Goal: Task Accomplishment & Management: Complete application form

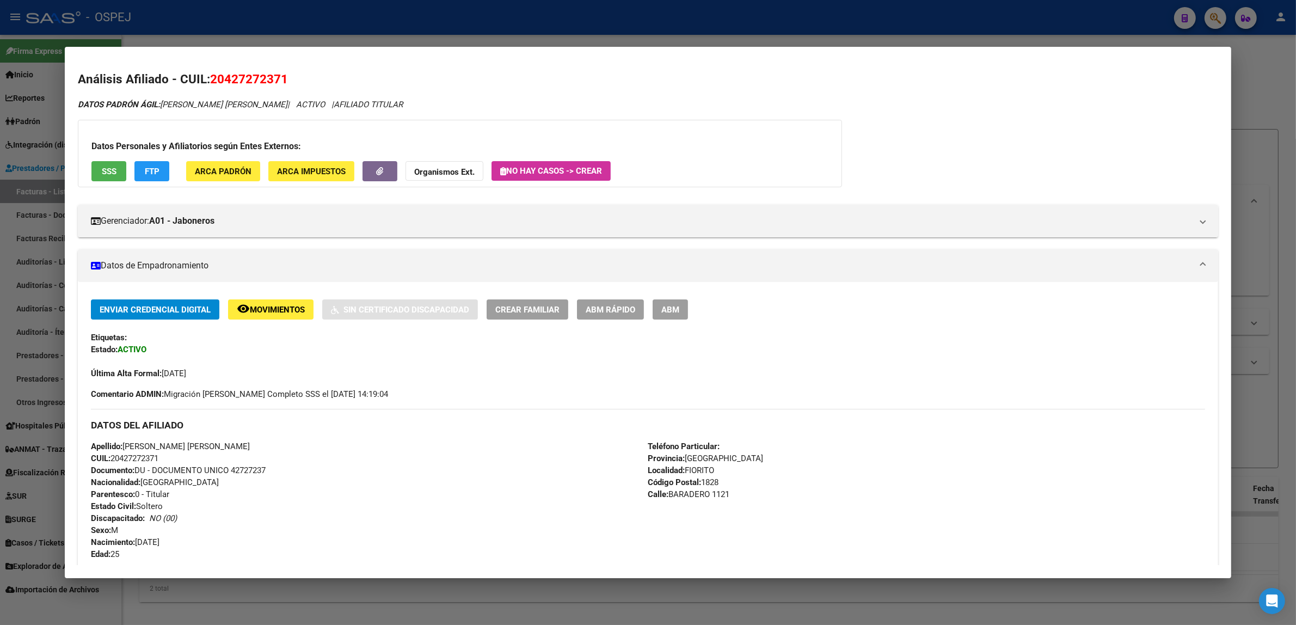
scroll to position [20, 0]
click at [419, 30] on div at bounding box center [648, 312] width 1296 height 625
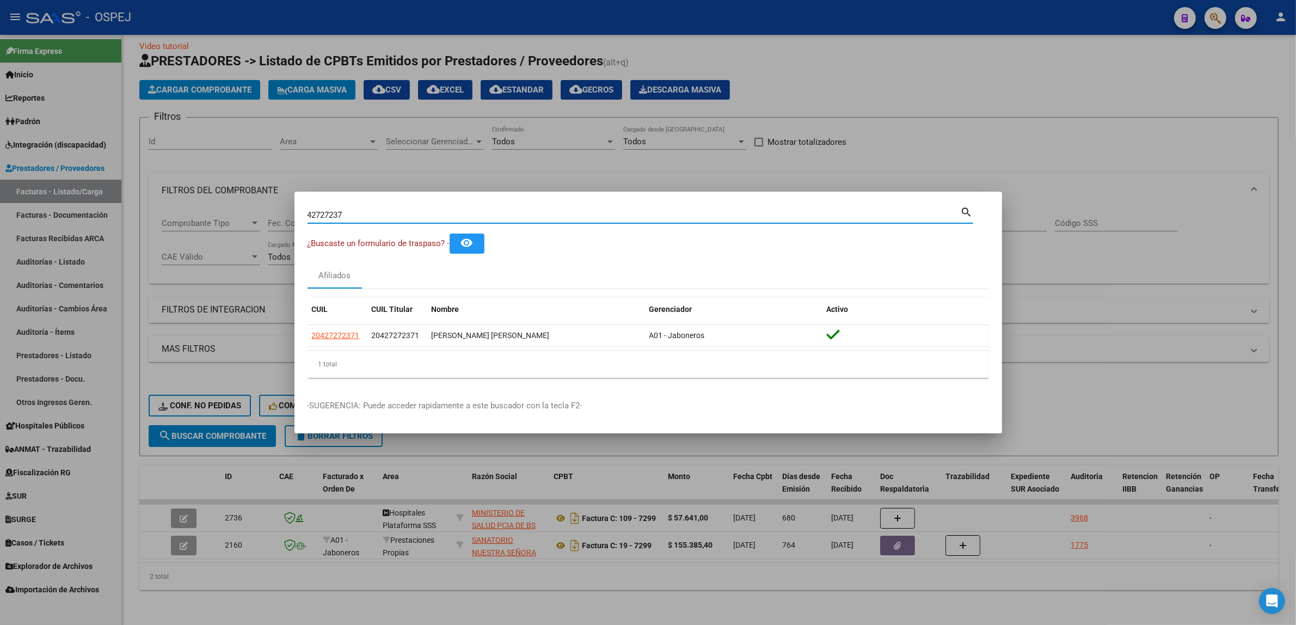
click at [379, 211] on input "42727237" at bounding box center [633, 215] width 653 height 10
type input "32976348"
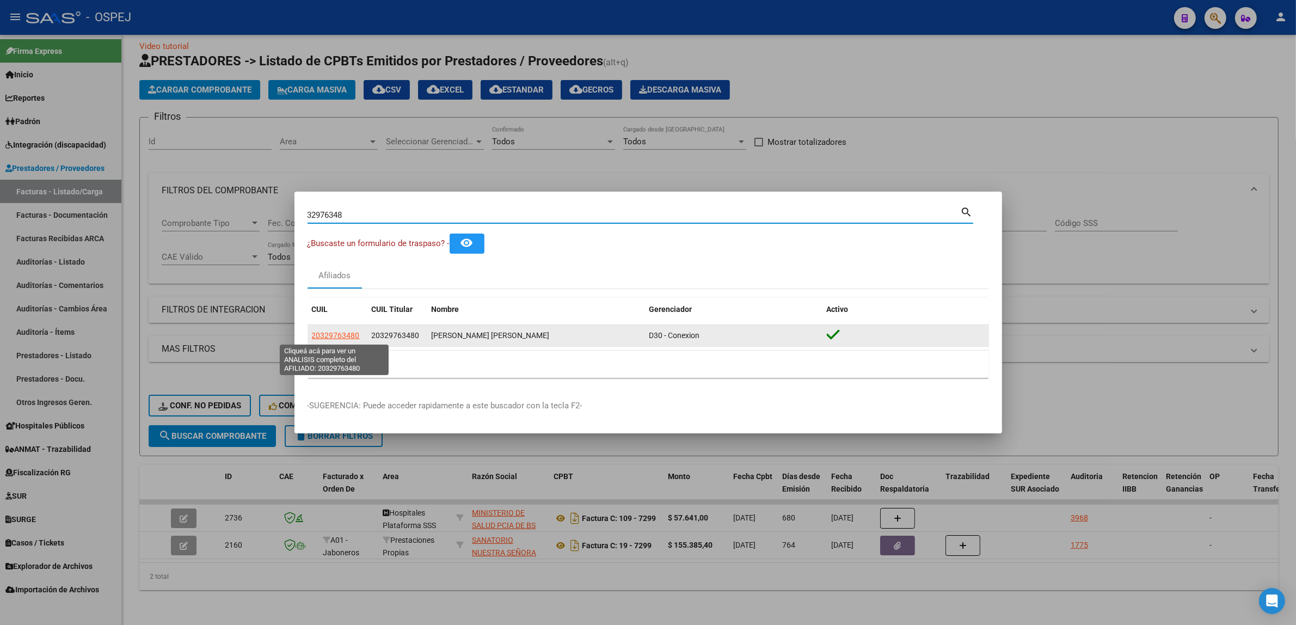
click at [341, 336] on span "20329763480" at bounding box center [336, 335] width 48 height 9
type textarea "20329763480"
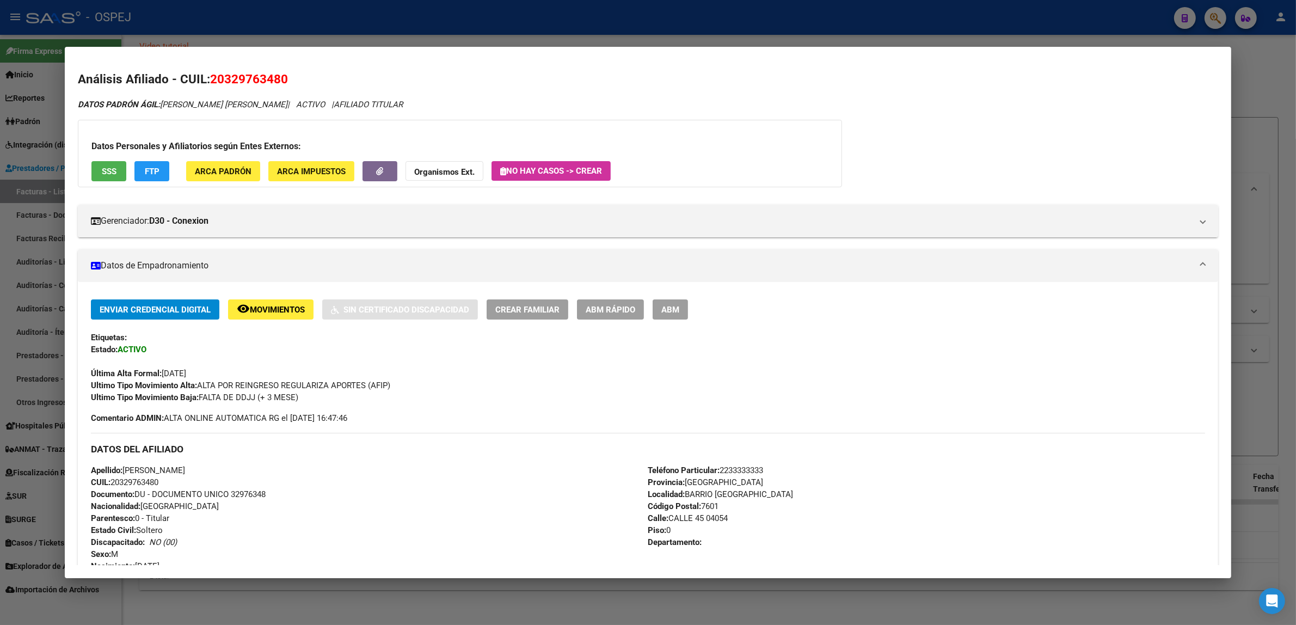
click at [246, 83] on span "20329763480" at bounding box center [249, 79] width 78 height 14
copy span "20329763480"
click at [295, 112] on div "DATOS [PERSON_NAME]: [PERSON_NAME] [PERSON_NAME] | ACTIVO | AFILIADO TITULAR Da…" at bounding box center [648, 590] width 1140 height 984
click at [310, 30] on div at bounding box center [648, 312] width 1296 height 625
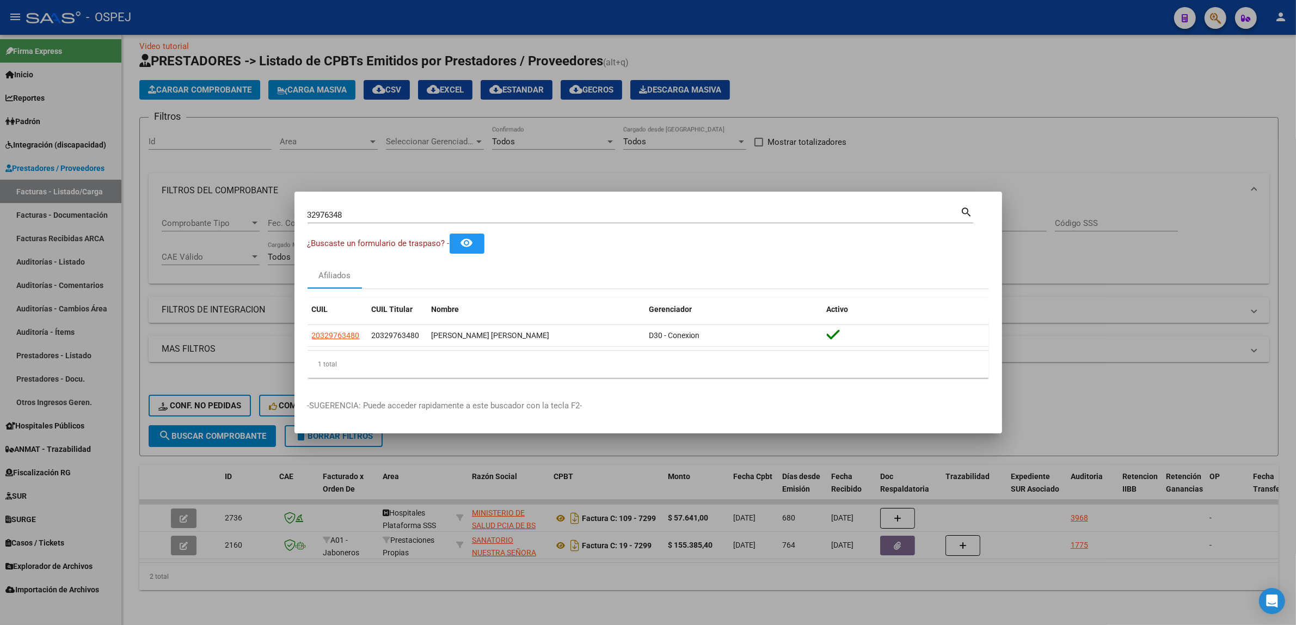
click at [355, 207] on div "32976348 Buscar (apellido, dni, [PERSON_NAME], [PERSON_NAME], cuit, obra social)" at bounding box center [633, 215] width 653 height 16
click at [358, 208] on div "32976348 Buscar (apellido, dni, [PERSON_NAME], [PERSON_NAME], cuit, obra social)" at bounding box center [633, 215] width 653 height 16
click at [356, 211] on input "32976348" at bounding box center [633, 215] width 653 height 10
paste input "41539542"
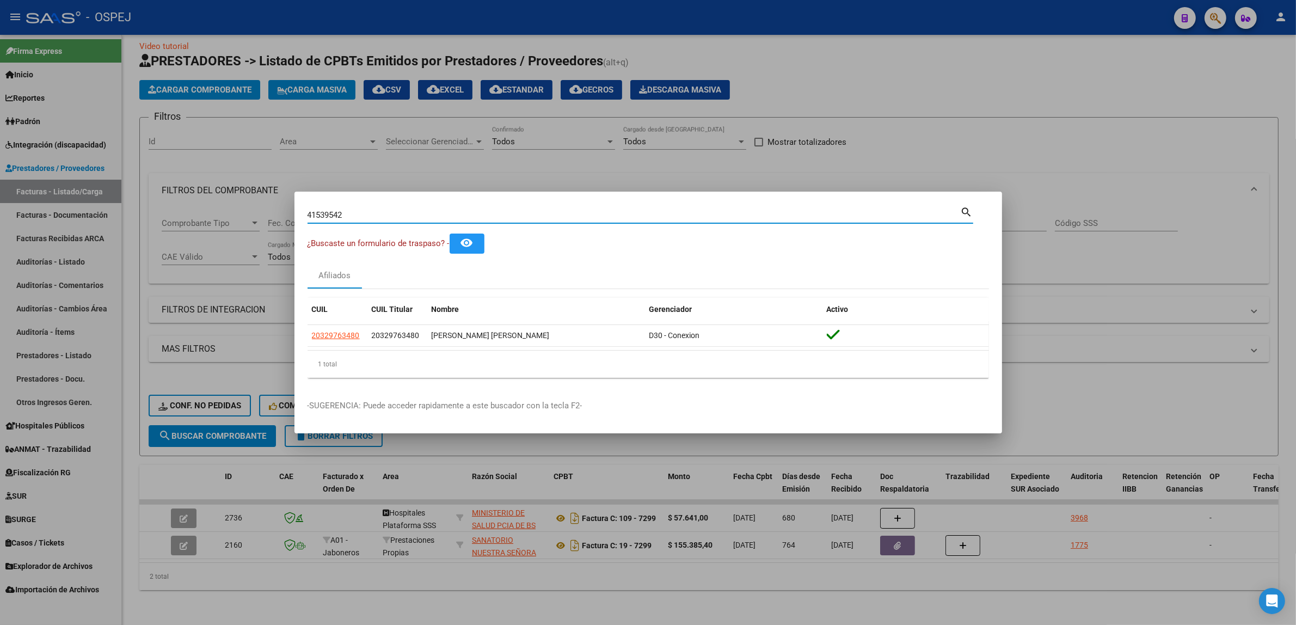
type input "41539542"
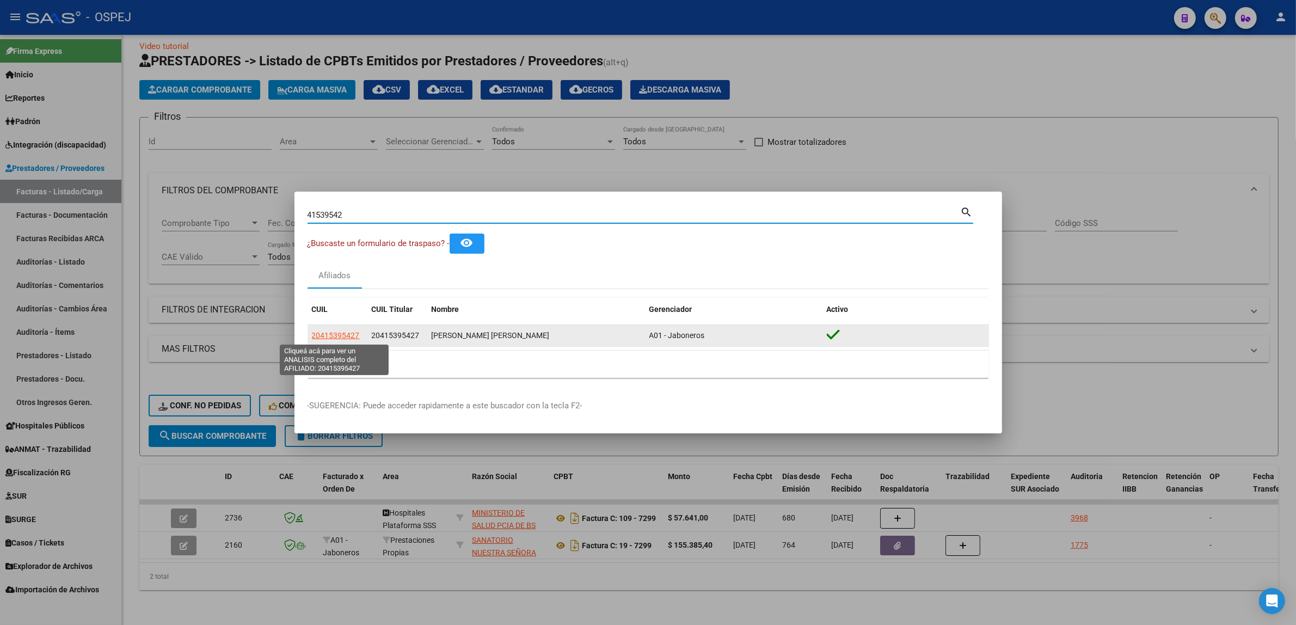
click at [336, 333] on span "20415395427" at bounding box center [336, 335] width 48 height 9
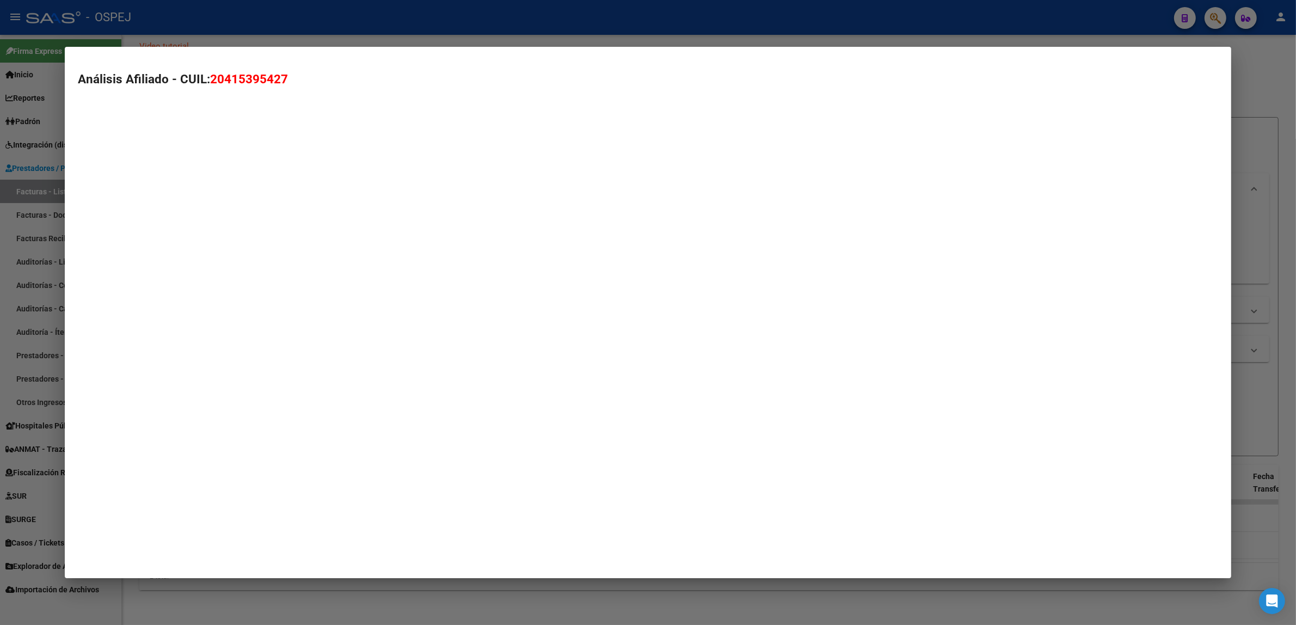
type textarea "20415395427"
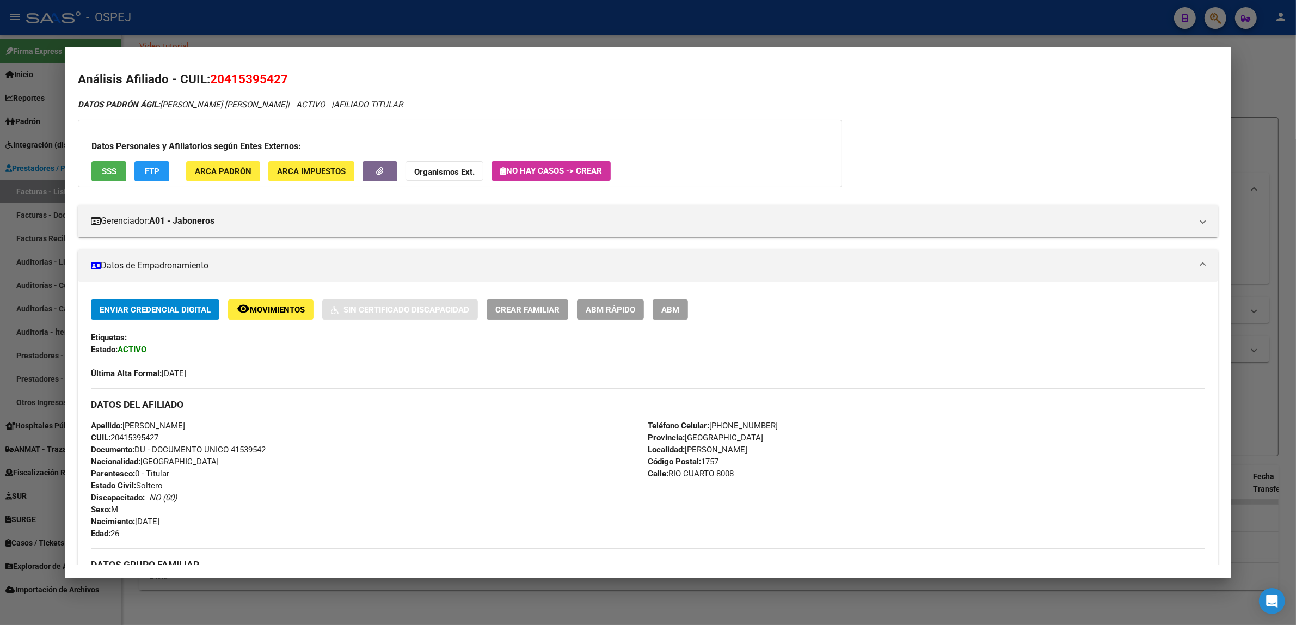
click at [230, 75] on span "20415395427" at bounding box center [249, 79] width 78 height 14
click at [379, 170] on button "button" at bounding box center [379, 171] width 35 height 20
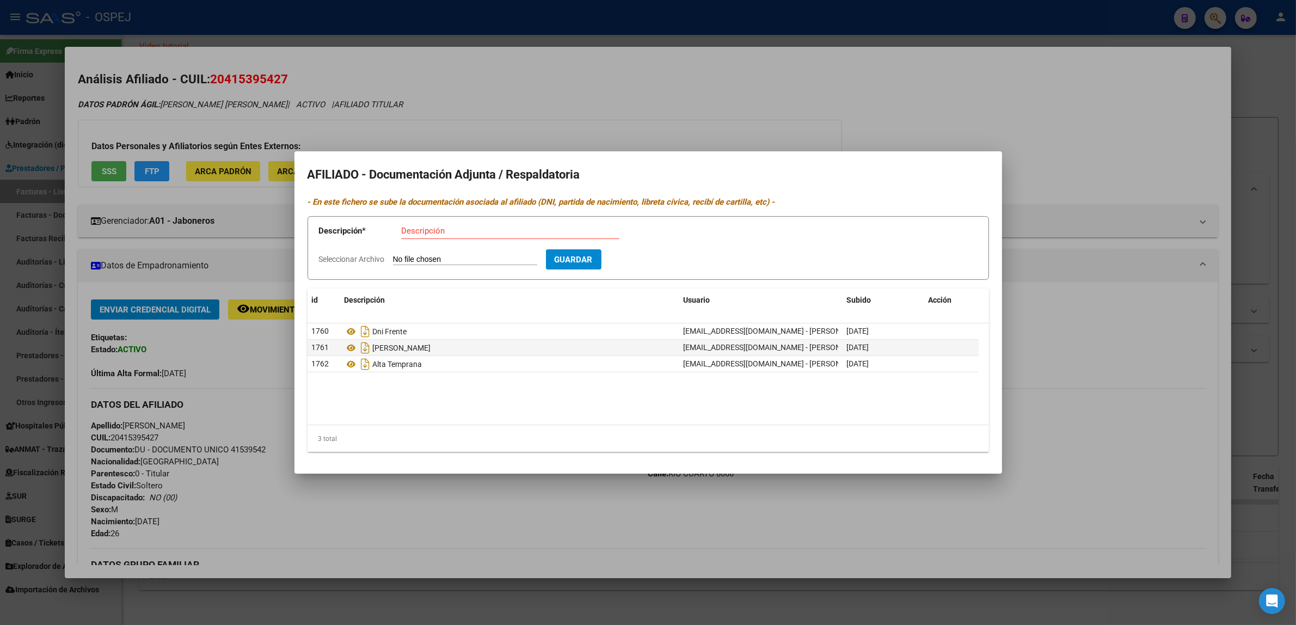
click at [401, 126] on div at bounding box center [648, 312] width 1296 height 625
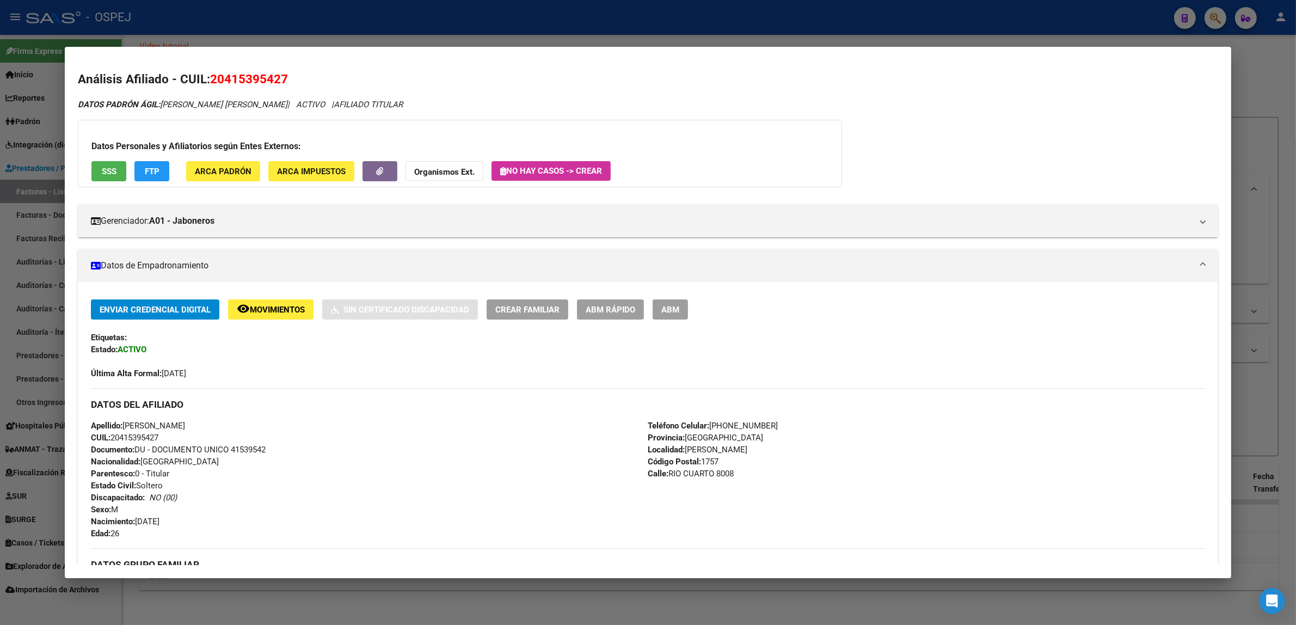
scroll to position [396, 0]
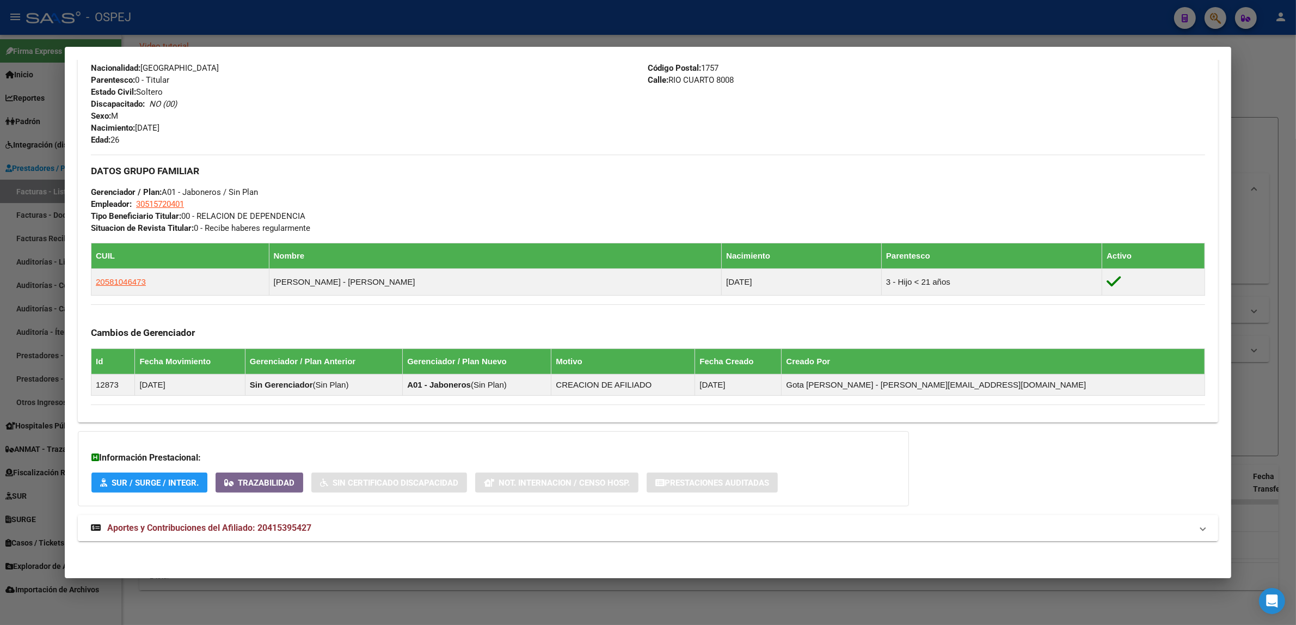
click at [453, 528] on mat-panel-title "Aportes y Contribuciones del Afiliado: 20415395427" at bounding box center [641, 527] width 1101 height 13
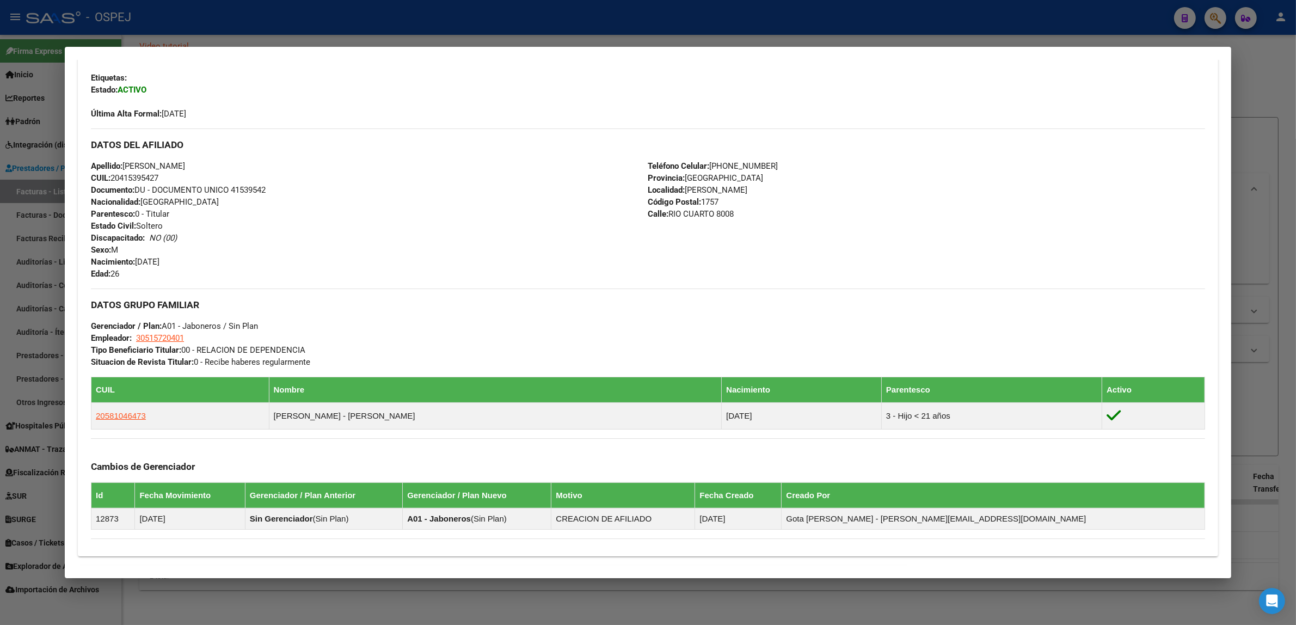
scroll to position [0, 0]
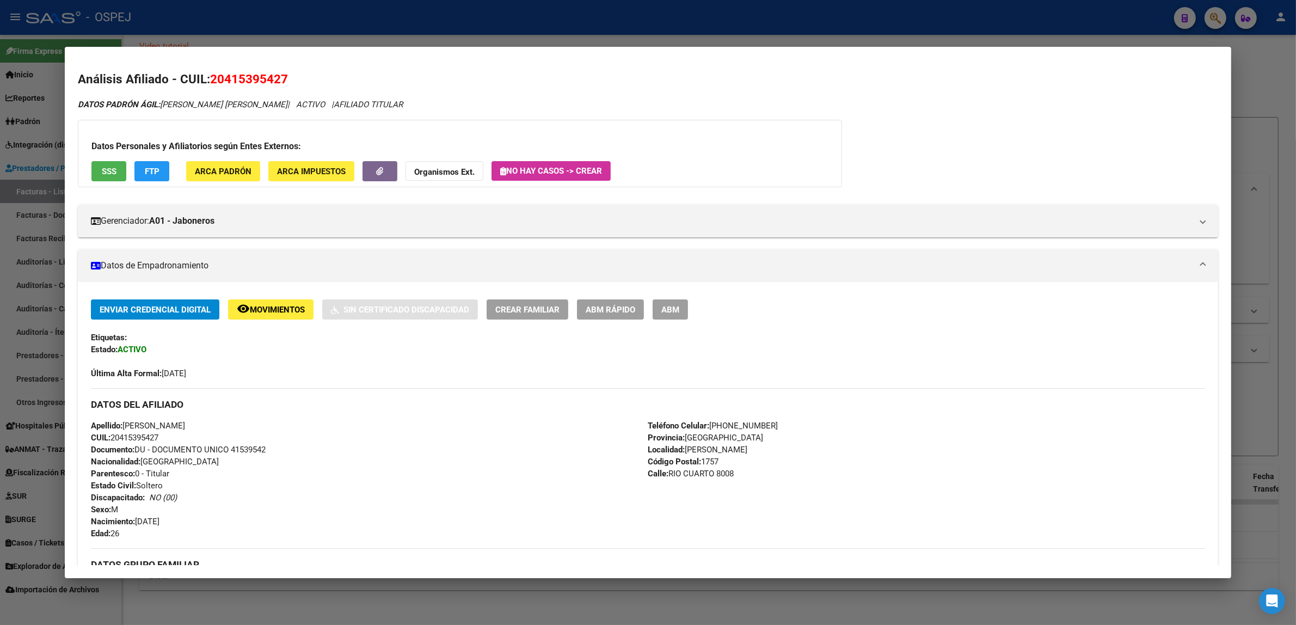
drag, startPoint x: 233, startPoint y: 60, endPoint x: 235, endPoint y: 71, distance: 10.6
click at [234, 61] on mat-dialog-container "Análisis Afiliado - CUIL: 20415395427 DATOS [PERSON_NAME] ÁGIL: [PERSON_NAME] […" at bounding box center [648, 312] width 1166 height 531
click at [236, 78] on span "20415395427" at bounding box center [249, 79] width 78 height 14
click at [237, 79] on span "20415395427" at bounding box center [249, 79] width 78 height 14
copy span "20415395427"
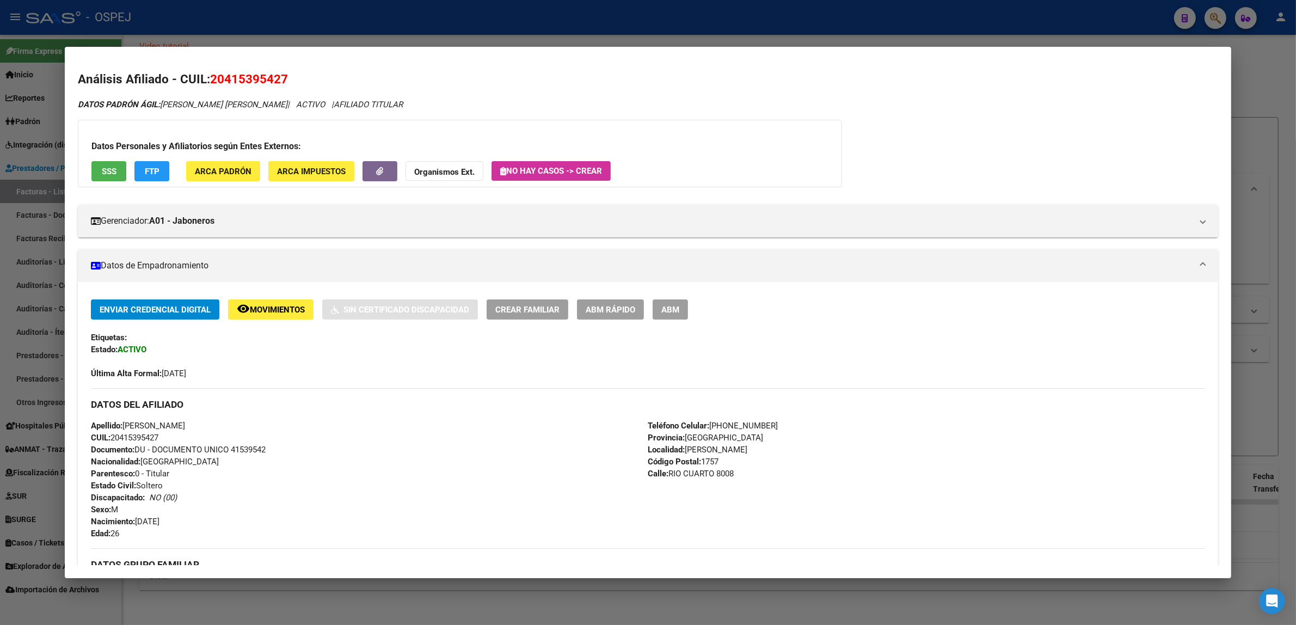
click at [416, 159] on div "Datos Personales y Afiliatorios según Entes Externos: SSS FTP ARCA Padrón ARCA …" at bounding box center [460, 153] width 764 height 67
click at [443, 186] on div "Datos Personales y Afiliatorios según Entes Externos: SSS FTP ARCA Padrón ARCA …" at bounding box center [460, 153] width 764 height 67
click at [447, 171] on strong "Organismos Ext." at bounding box center [444, 172] width 60 height 10
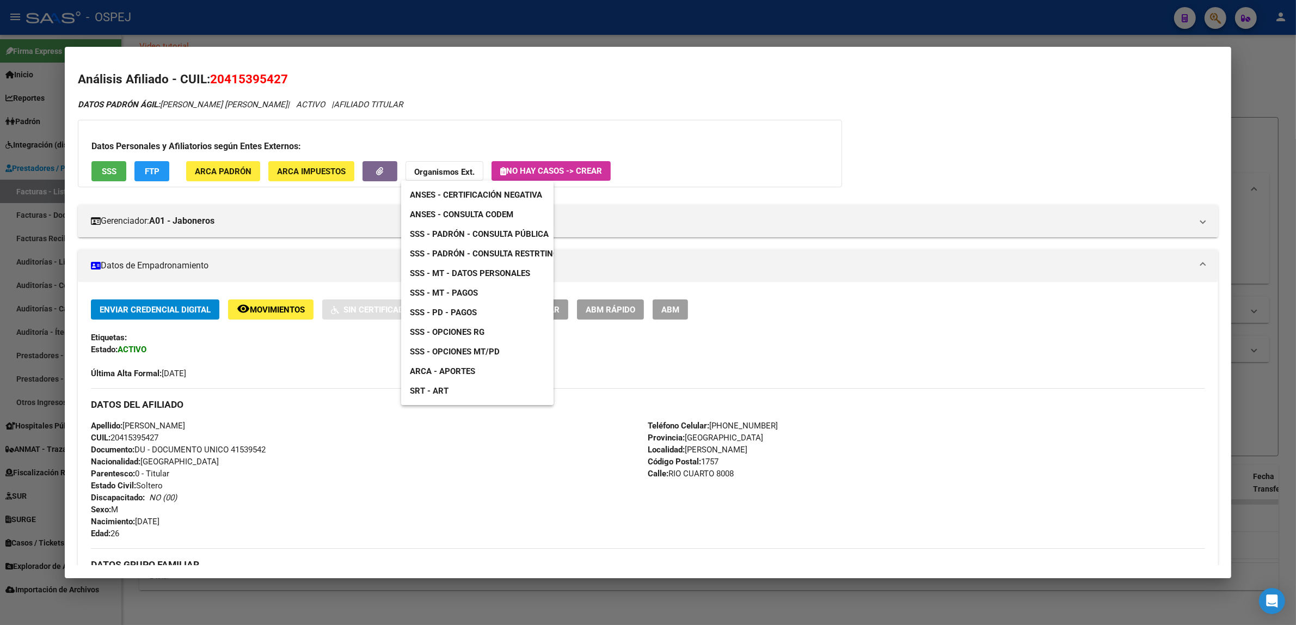
click at [466, 209] on span "ANSES - Consulta CODEM" at bounding box center [461, 214] width 103 height 10
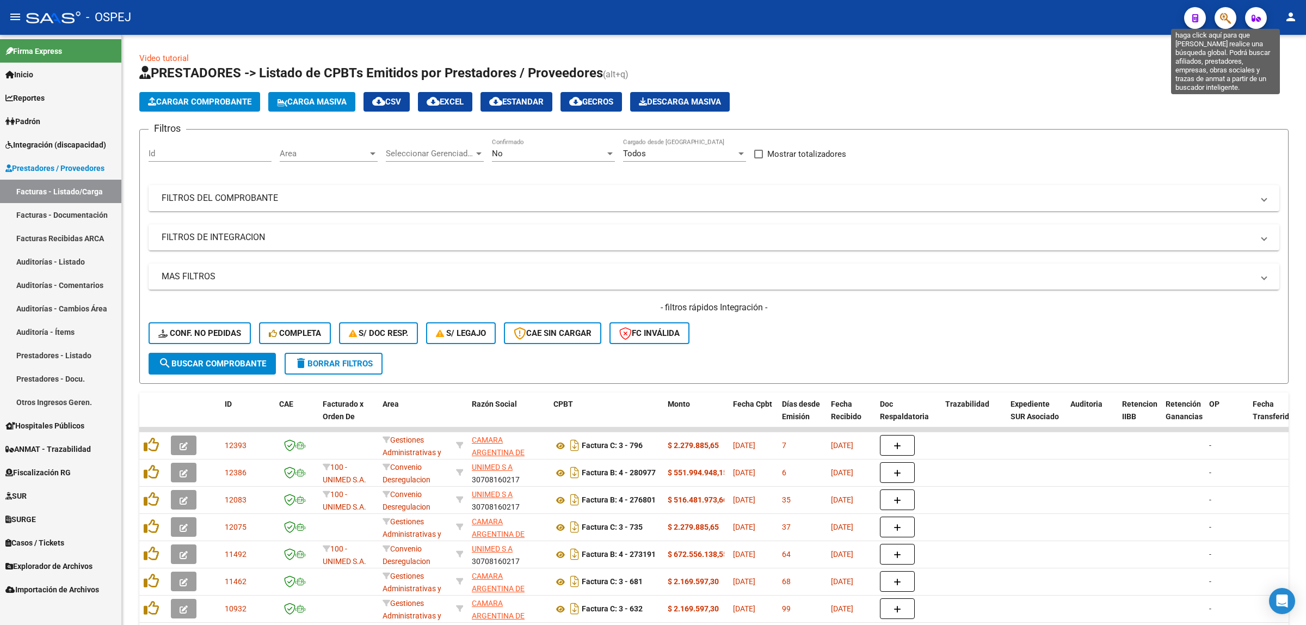
click at [1227, 17] on icon "button" at bounding box center [1225, 18] width 11 height 13
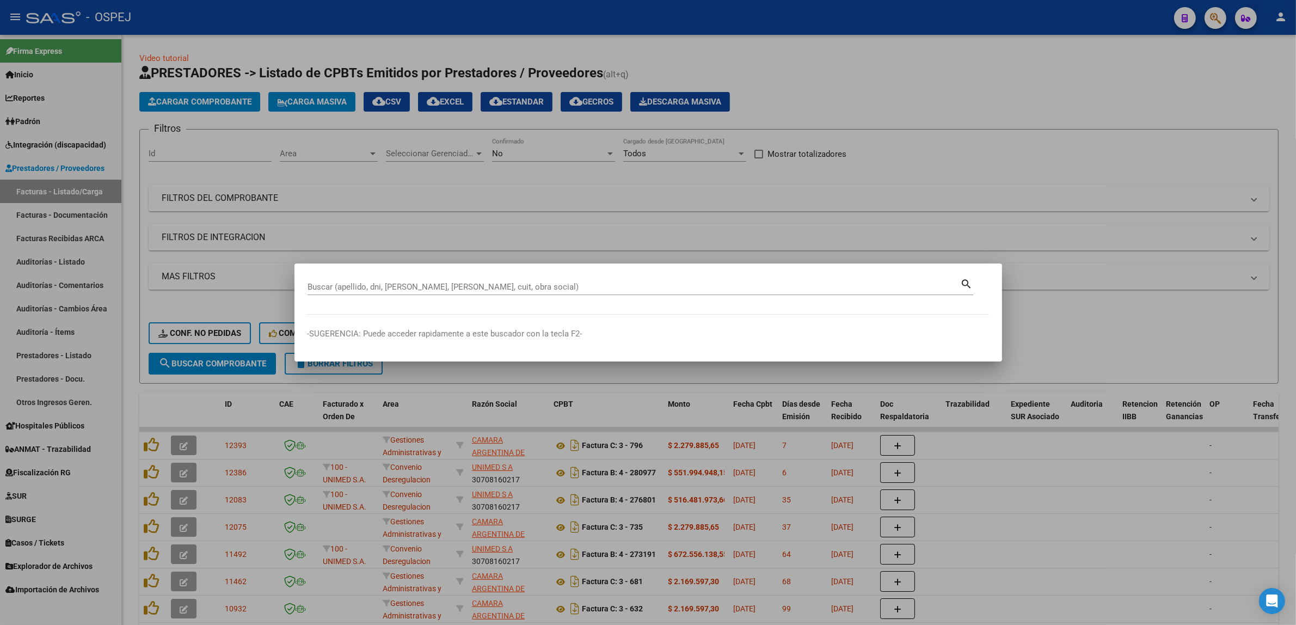
click at [999, 232] on div at bounding box center [648, 312] width 1296 height 625
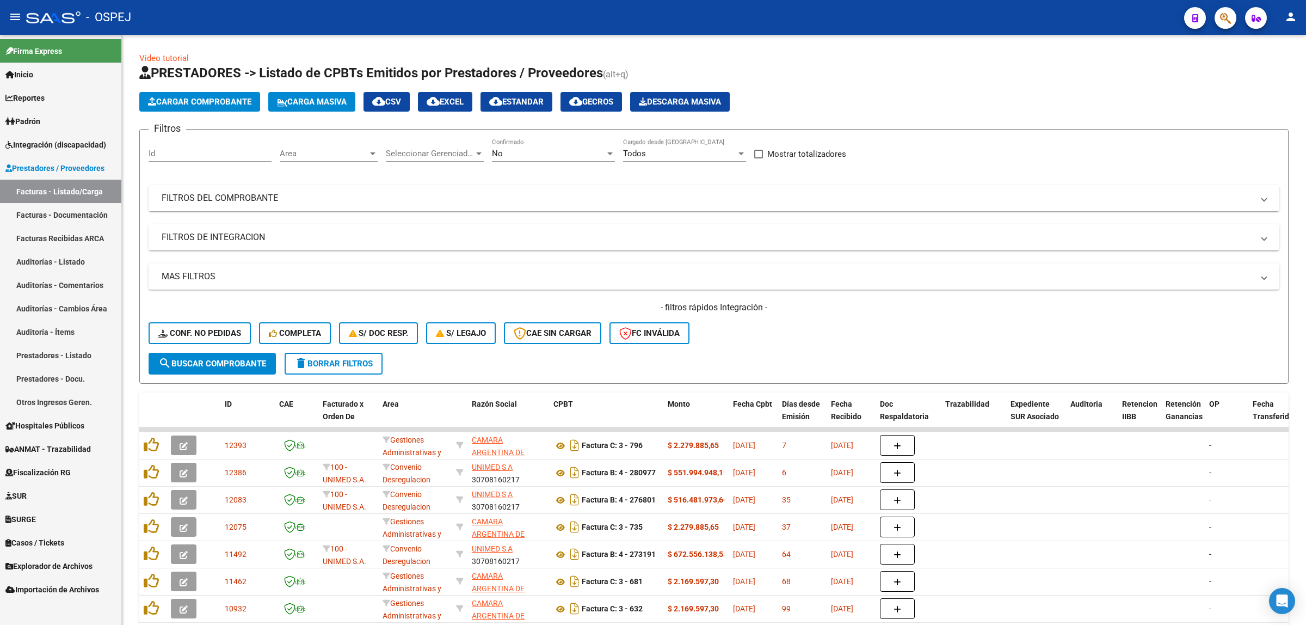
click at [1222, 29] on mat-toolbar "menu - OSPEJ person" at bounding box center [653, 17] width 1306 height 35
click at [1222, 26] on span "button" at bounding box center [1225, 18] width 11 height 22
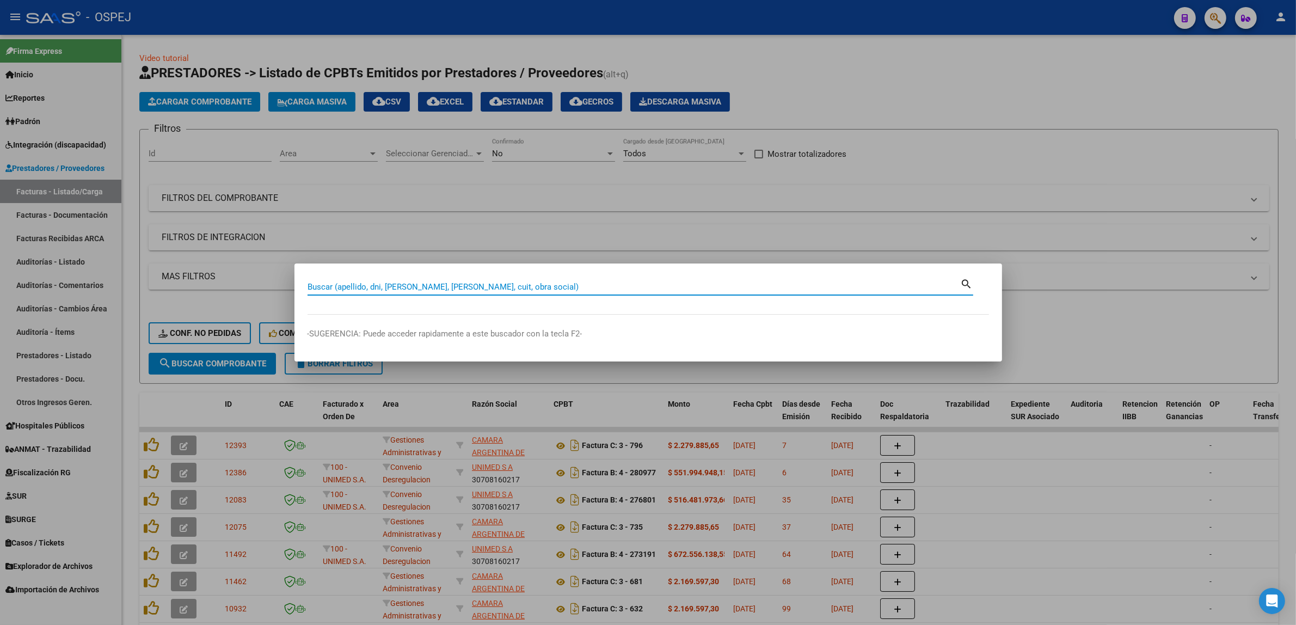
paste input "23545624"
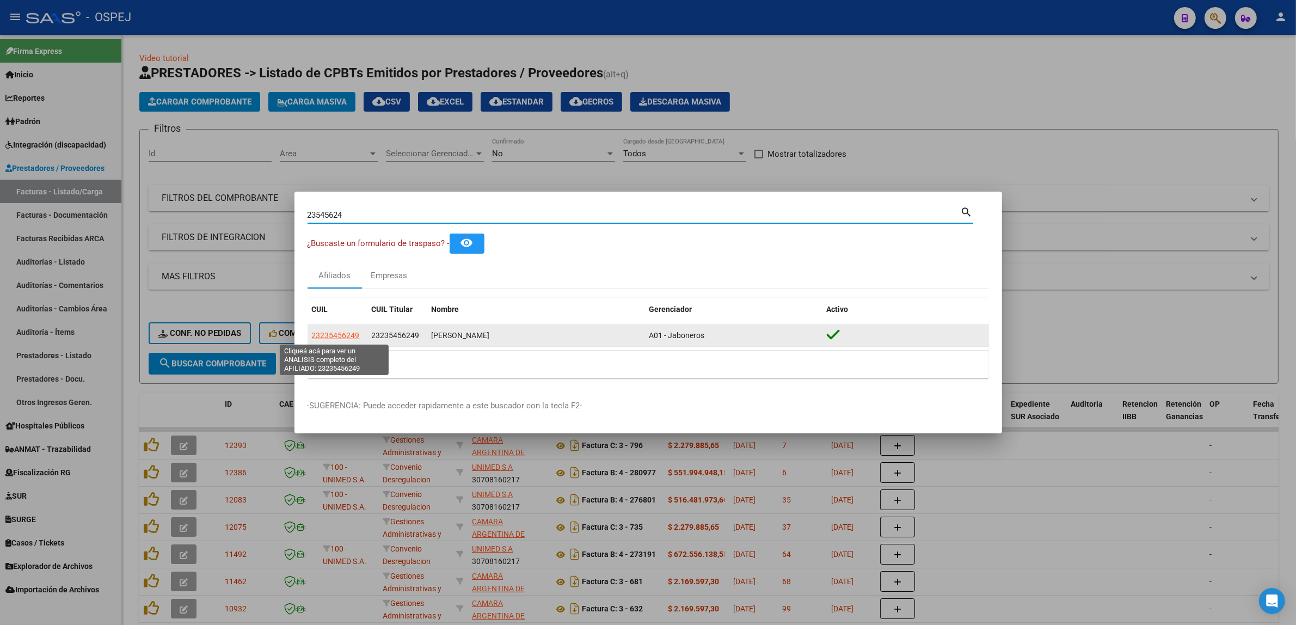
click at [338, 338] on span "23235456249" at bounding box center [336, 335] width 48 height 9
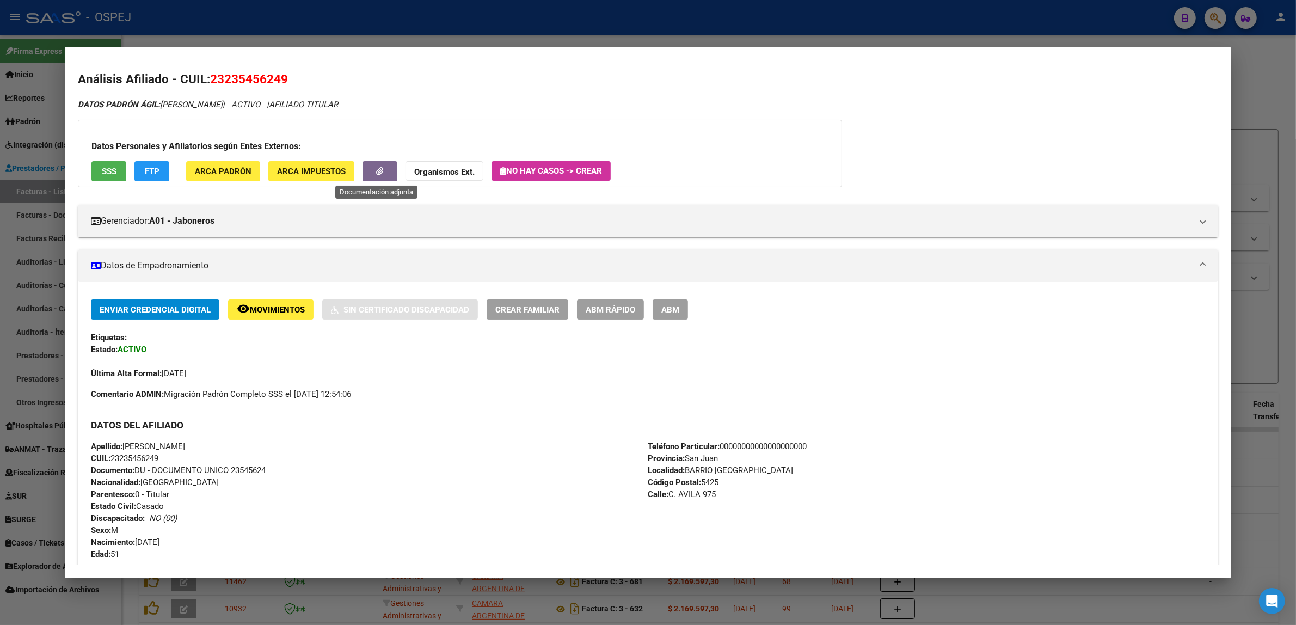
click at [379, 161] on button "button" at bounding box center [379, 171] width 35 height 20
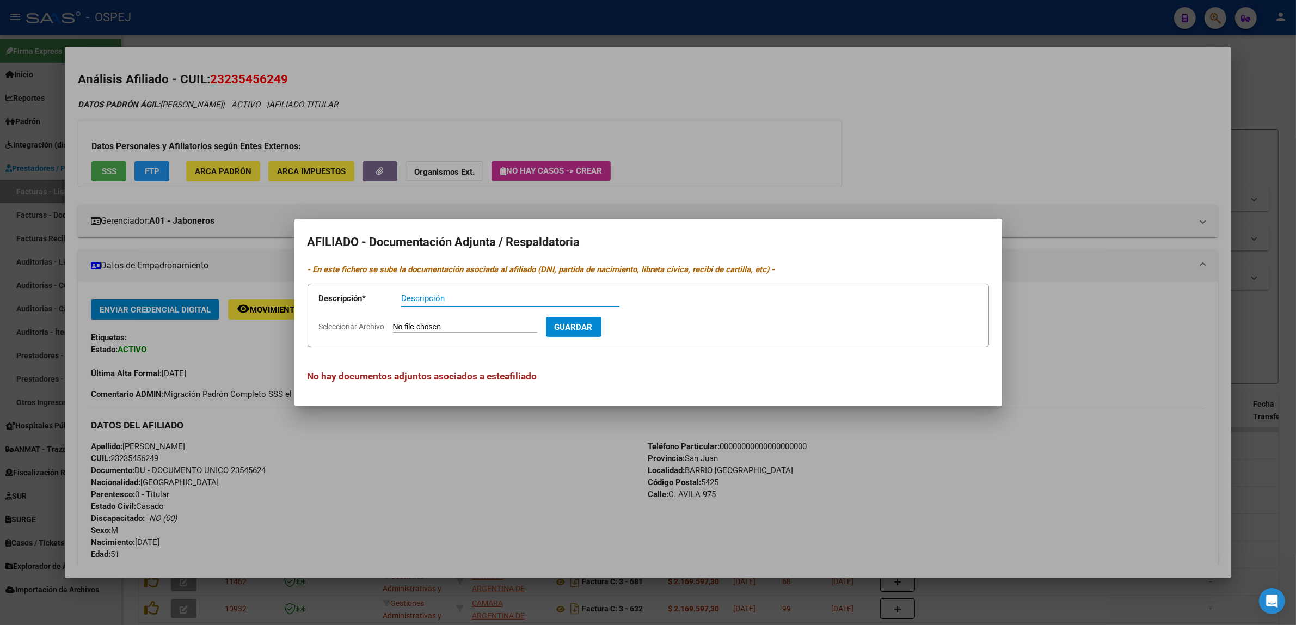
click at [405, 77] on div at bounding box center [648, 312] width 1296 height 625
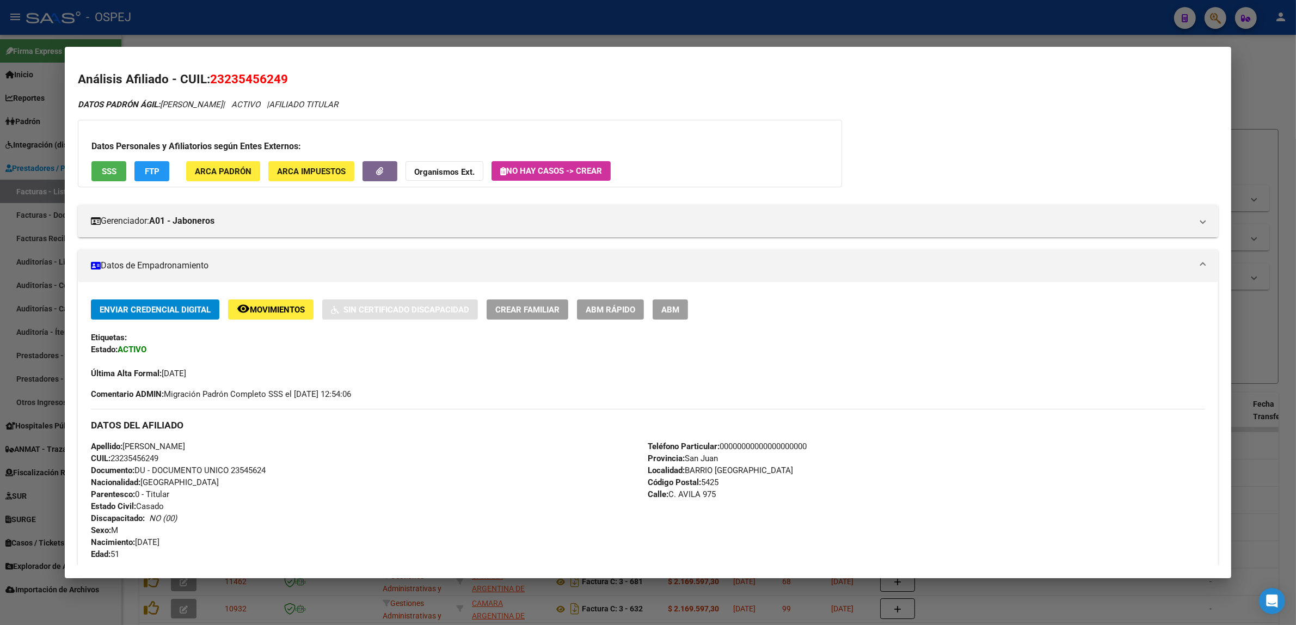
scroll to position [310, 0]
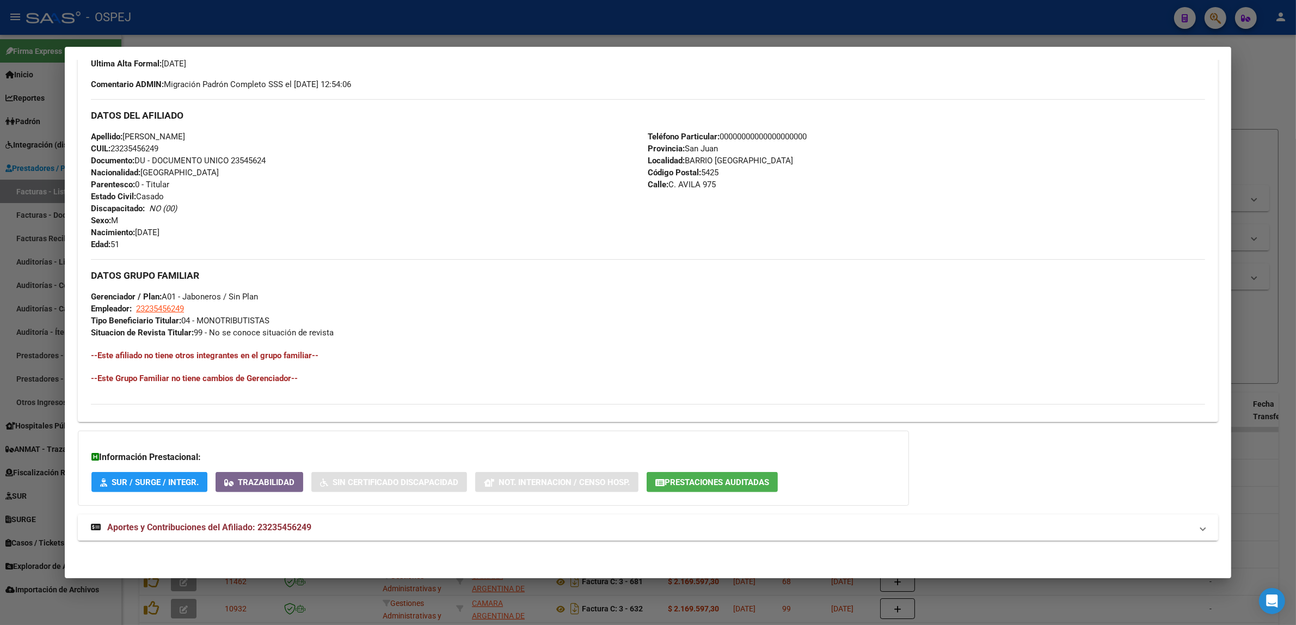
click at [320, 527] on mat-panel-title "Aportes y Contribuciones del Afiliado: 23235456249" at bounding box center [641, 527] width 1101 height 13
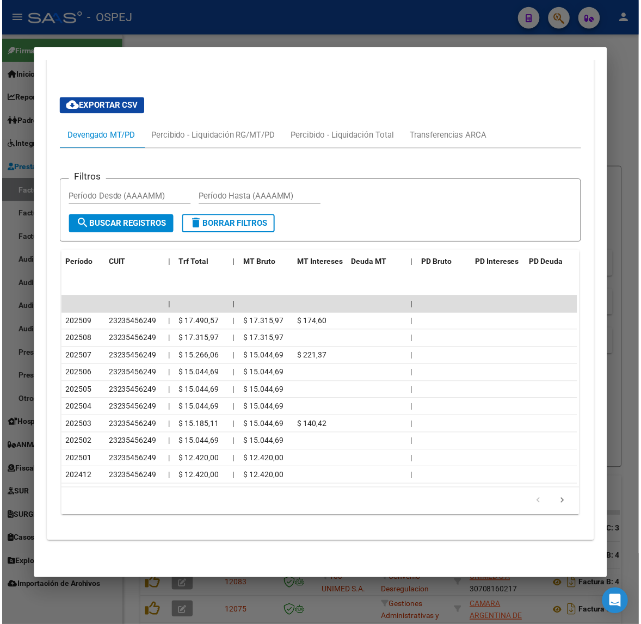
scroll to position [902, 0]
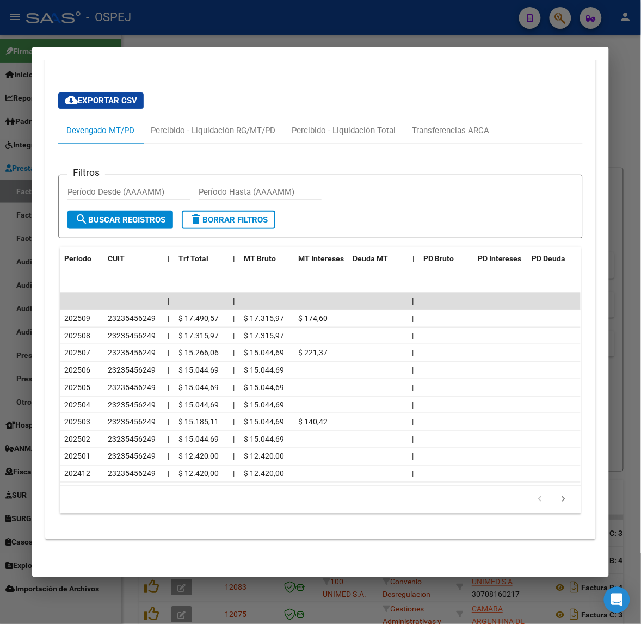
click at [420, 22] on div at bounding box center [320, 312] width 641 height 624
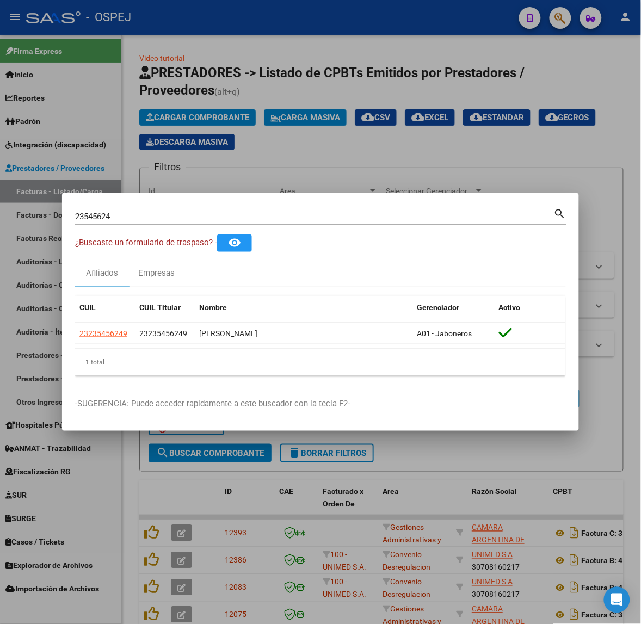
click at [114, 216] on input "23545624" at bounding box center [314, 217] width 479 height 10
click at [113, 217] on input "23545624" at bounding box center [314, 217] width 479 height 10
type input "42727237"
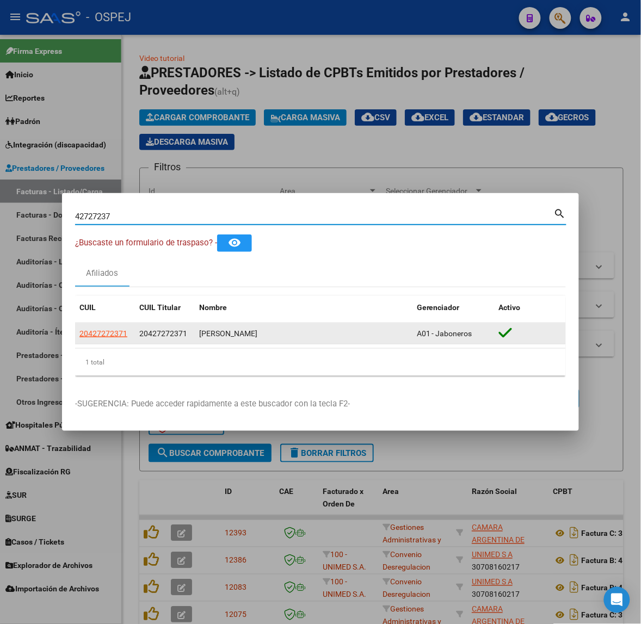
click at [110, 328] on app-link-go-to "20427272371" at bounding box center [103, 334] width 48 height 13
click at [109, 326] on datatable-body-cell "20427272371" at bounding box center [105, 333] width 60 height 21
click at [108, 328] on app-link-go-to "20427272371" at bounding box center [103, 334] width 48 height 13
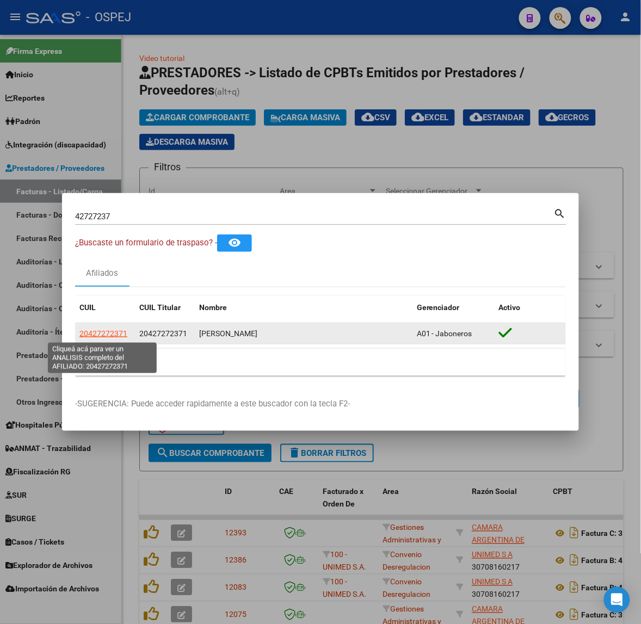
click at [107, 330] on span "20427272371" at bounding box center [103, 333] width 48 height 9
type textarea "20427272371"
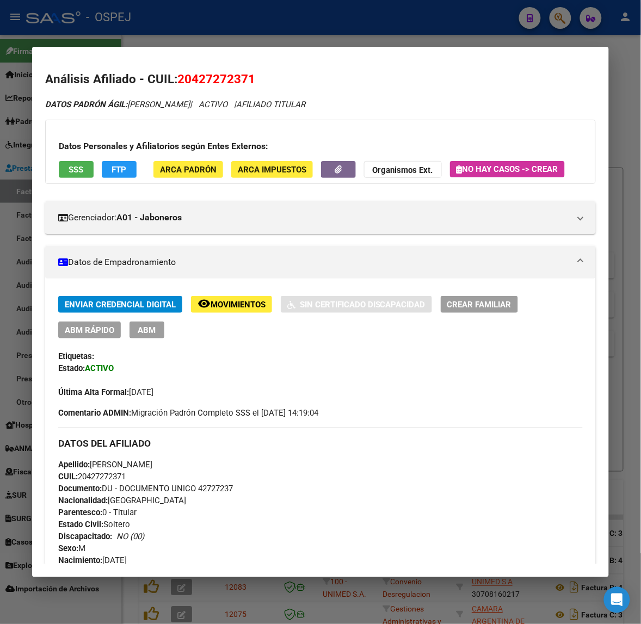
drag, startPoint x: 363, startPoint y: 172, endPoint x: 353, endPoint y: 172, distance: 10.9
click at [364, 172] on button "Organismos Ext." at bounding box center [403, 169] width 78 height 17
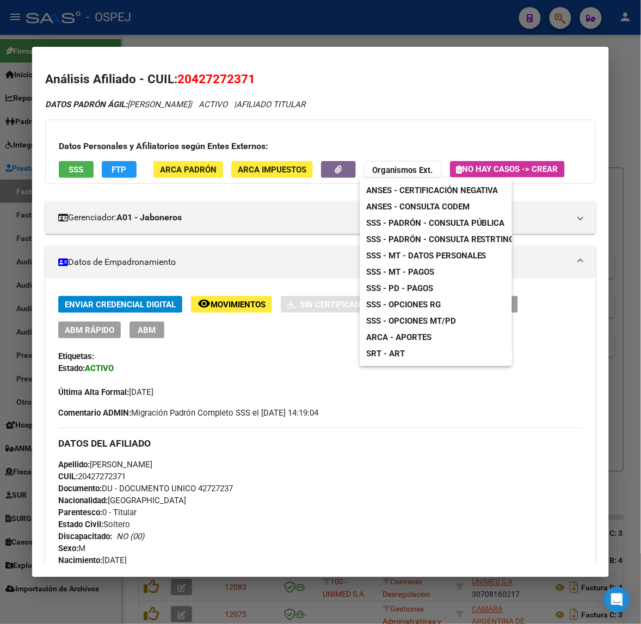
click at [347, 170] on div at bounding box center [320, 312] width 641 height 624
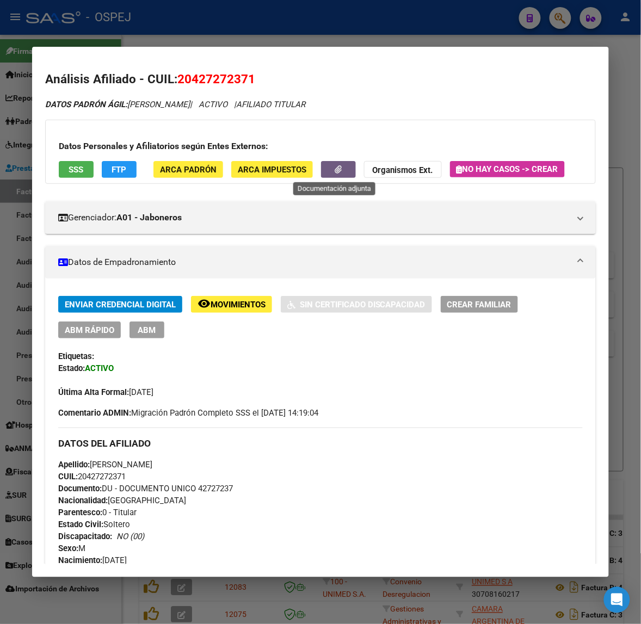
click at [347, 170] on button "button" at bounding box center [338, 169] width 35 height 17
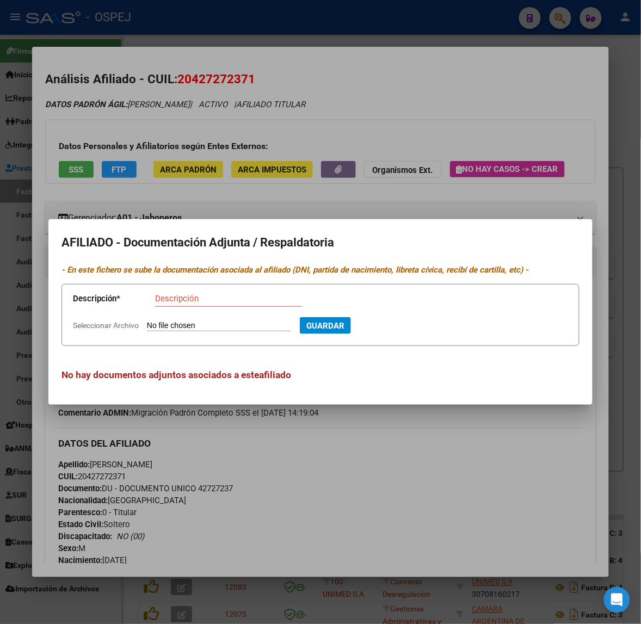
type input "C:\fakepath\WhatsApp Image 2025-10-07 at 15.56.19.jpeg"
type input "dni frente"
click at [359, 317] on button "Guardar" at bounding box center [384, 325] width 51 height 17
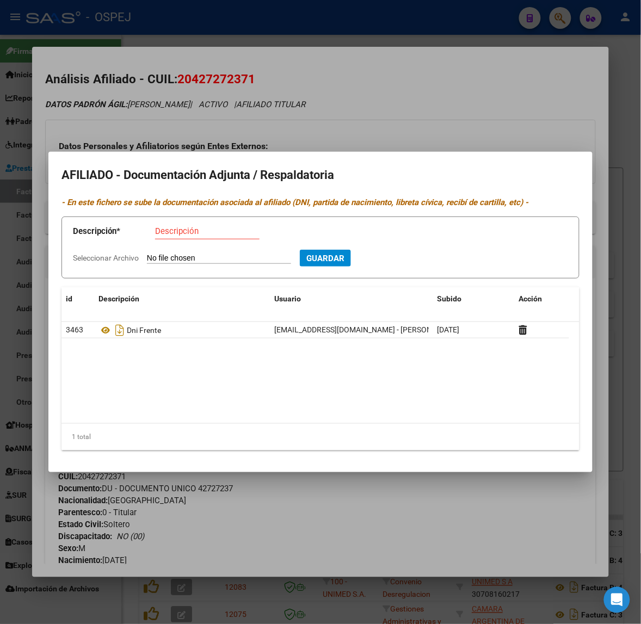
type input "C:\fakepath\WhatsApp Image 2025-10-07 at 15.56.27.jpeg"
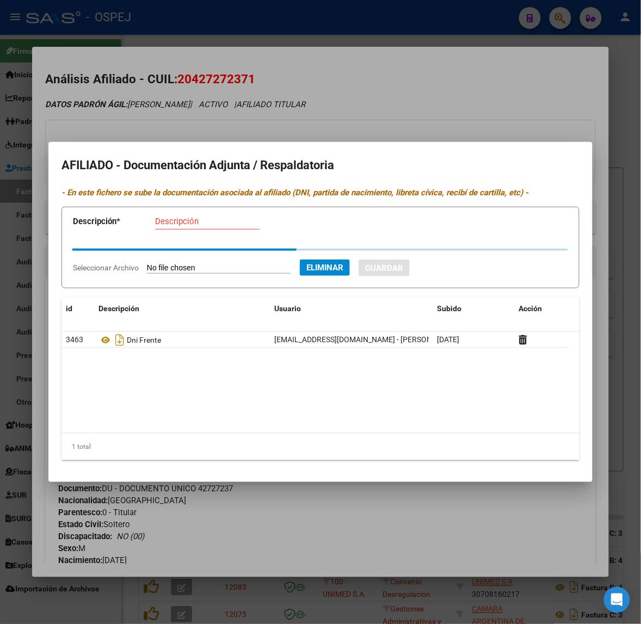
click at [183, 222] on input "Descripción" at bounding box center [207, 222] width 104 height 10
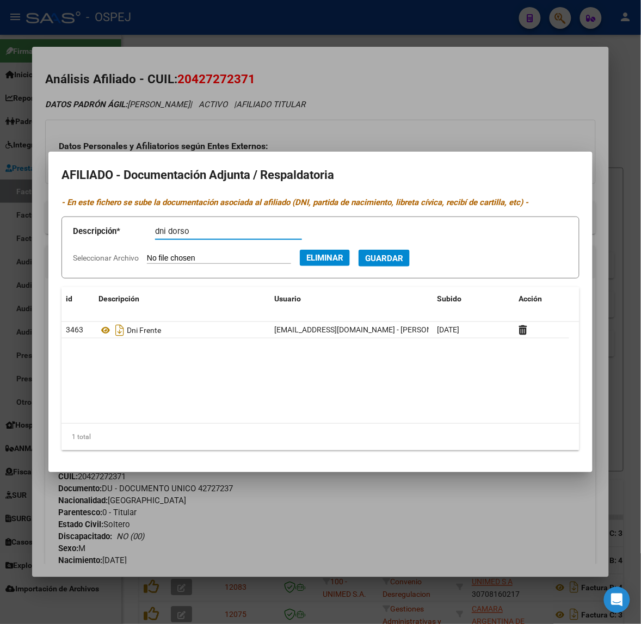
type input "dni dorso"
click at [359, 250] on button "Guardar" at bounding box center [384, 258] width 51 height 17
